Goal: Find specific page/section: Find specific page/section

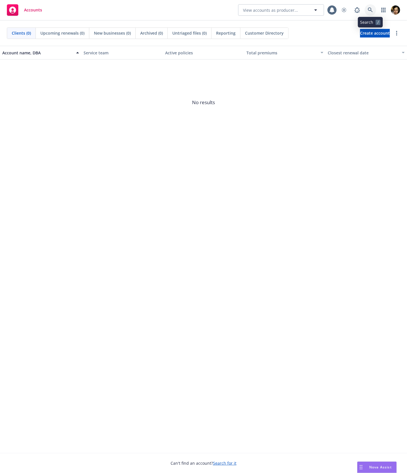
click at [370, 9] on icon at bounding box center [369, 9] width 5 height 5
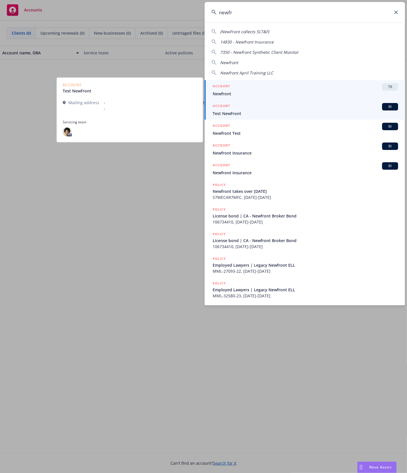
type input "newfr"
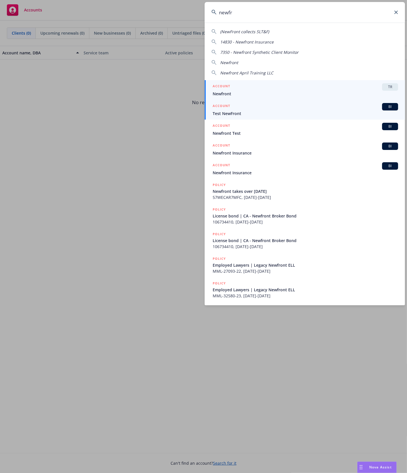
click at [252, 90] on div "ACCOUNT TR" at bounding box center [304, 86] width 185 height 7
